Goal: Task Accomplishment & Management: Manage account settings

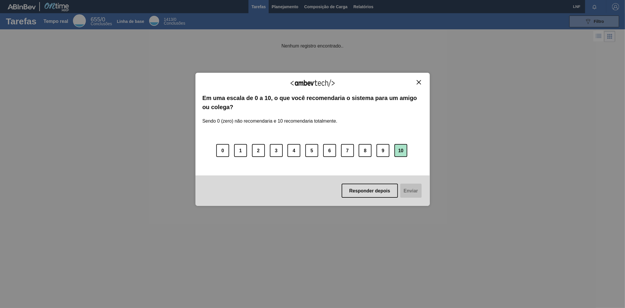
click at [401, 150] on font "10" at bounding box center [400, 150] width 5 height 5
click at [411, 192] on font "Enviar" at bounding box center [410, 190] width 14 height 5
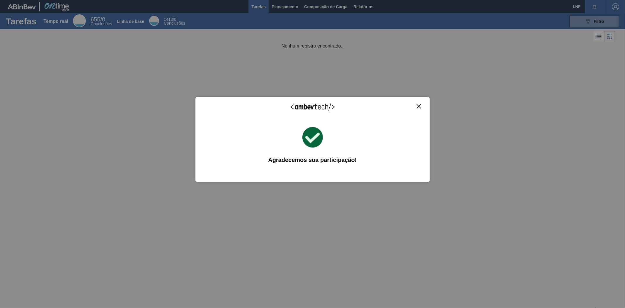
click at [419, 104] on button "Fechar" at bounding box center [419, 106] width 8 height 5
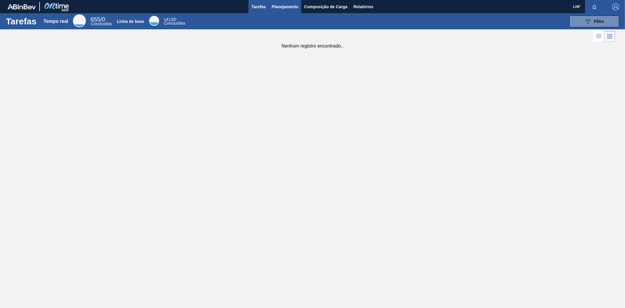
click at [287, 4] on font "Planejamento" at bounding box center [285, 6] width 27 height 5
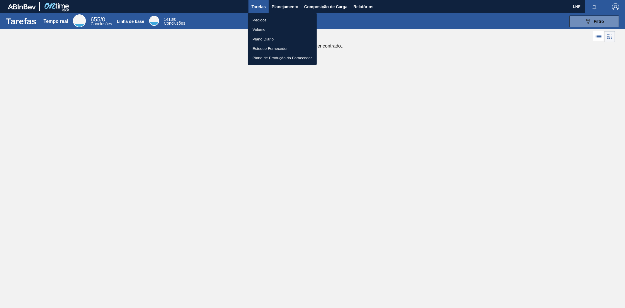
click at [263, 19] on font "Pedidos" at bounding box center [260, 20] width 14 height 4
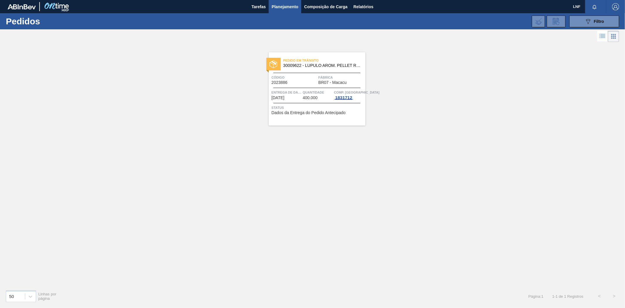
click at [351, 99] on span "1831712" at bounding box center [343, 97] width 19 height 5
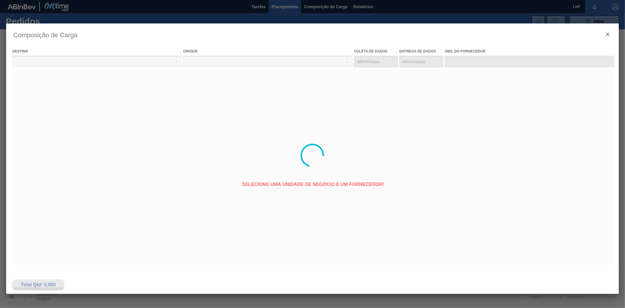
type coleta "08/09/2025"
type entrega "15/09/2025"
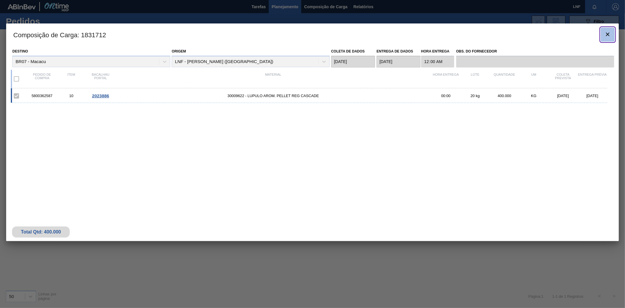
click at [608, 33] on icon "botão de ícone" at bounding box center [607, 34] width 7 height 7
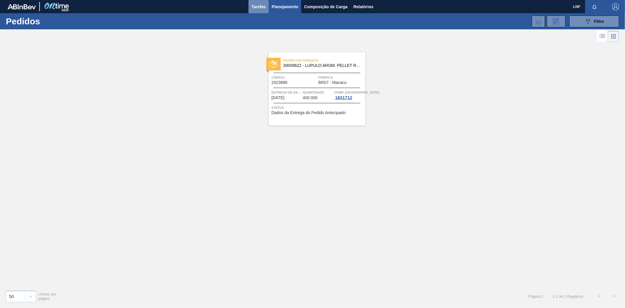
click at [251, 7] on font "Tarefas" at bounding box center [258, 6] width 14 height 5
